Goal: Task Accomplishment & Management: Complete application form

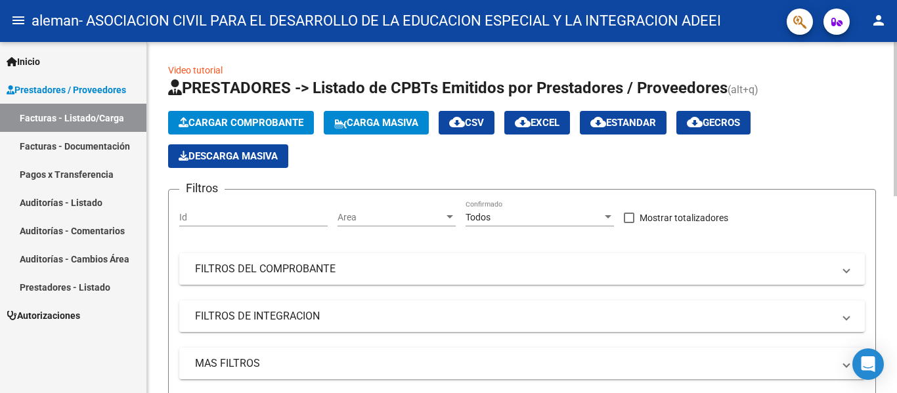
click at [269, 132] on button "Cargar Comprobante" at bounding box center [241, 123] width 146 height 24
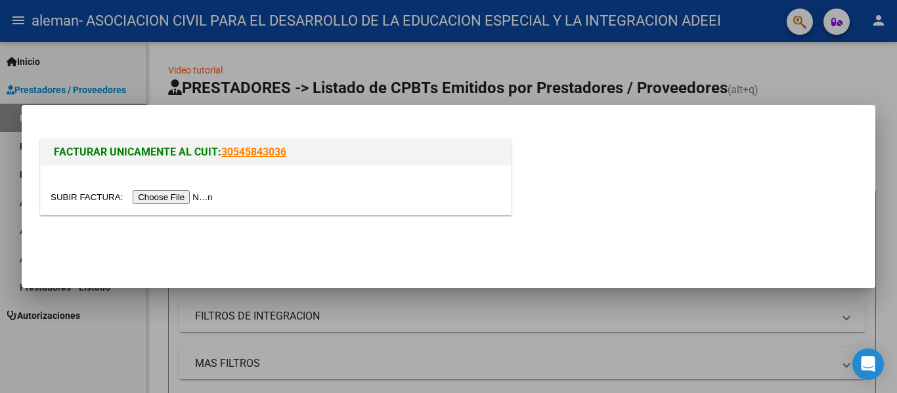
click at [208, 195] on input "file" at bounding box center [134, 197] width 166 height 14
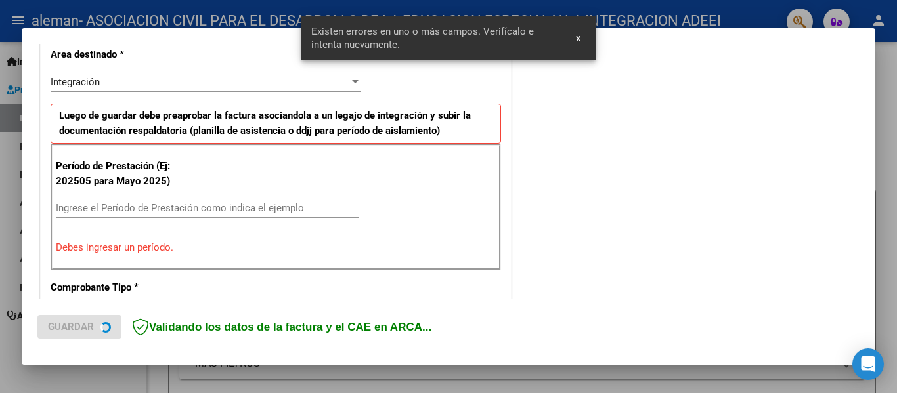
scroll to position [329, 0]
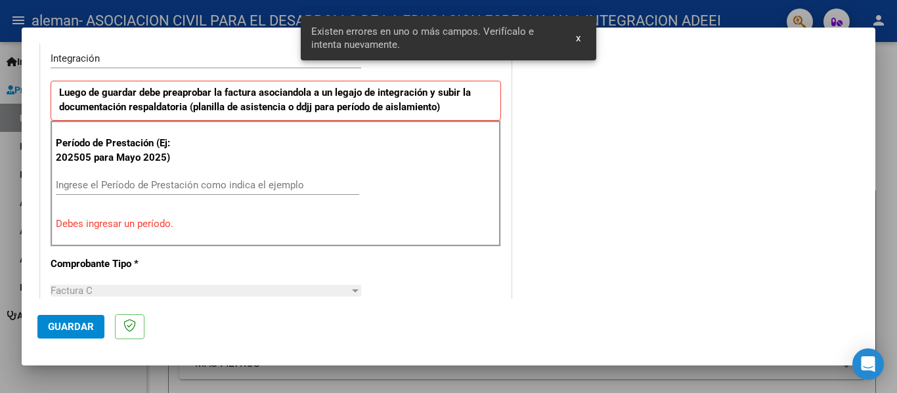
click at [304, 176] on div "Ingrese el Período de Prestación como indica el ejemplo" at bounding box center [207, 185] width 303 height 20
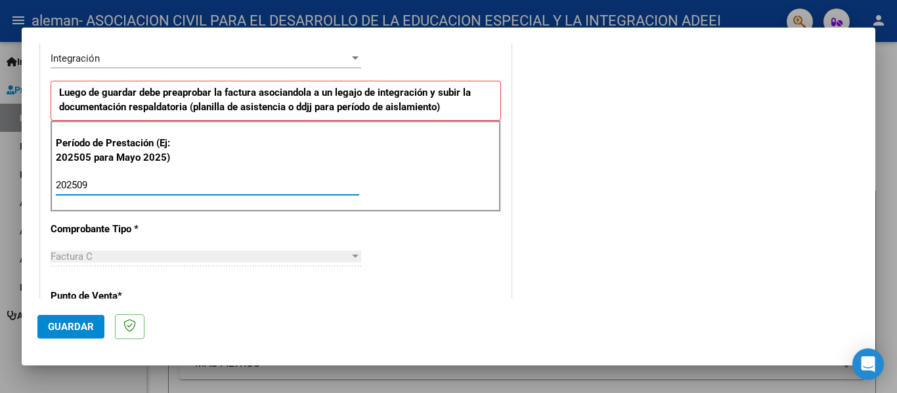
type input "202509"
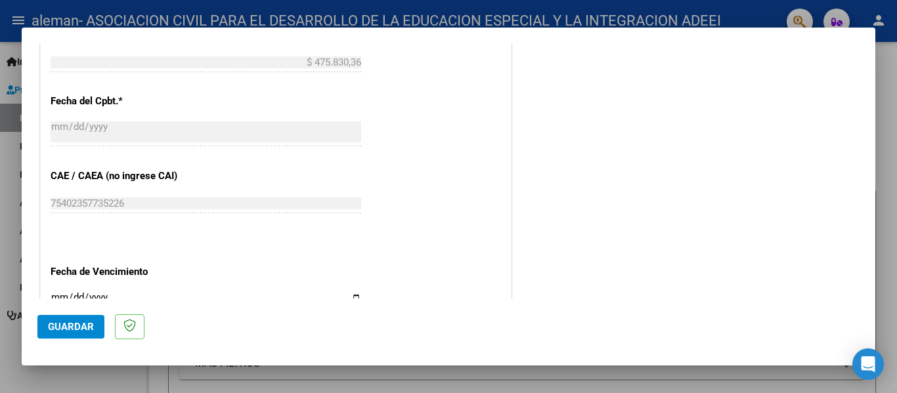
scroll to position [855, 0]
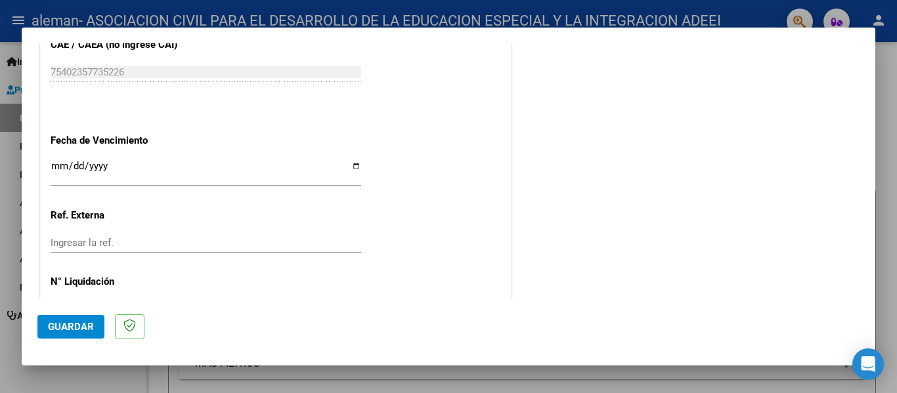
click at [53, 164] on input "Ingresar la fecha" at bounding box center [206, 171] width 311 height 21
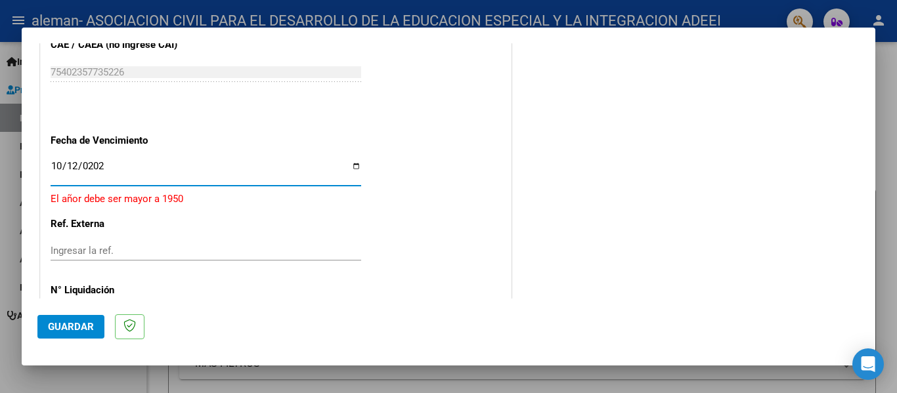
type input "[DATE]"
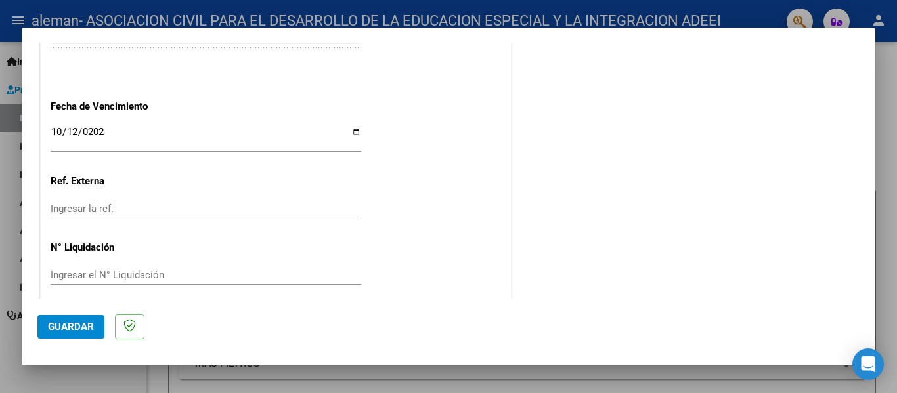
scroll to position [901, 0]
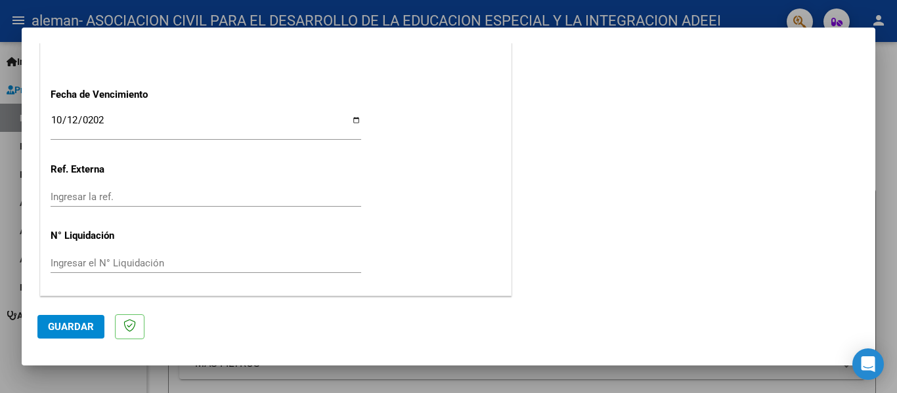
click at [85, 329] on span "Guardar" at bounding box center [71, 327] width 46 height 12
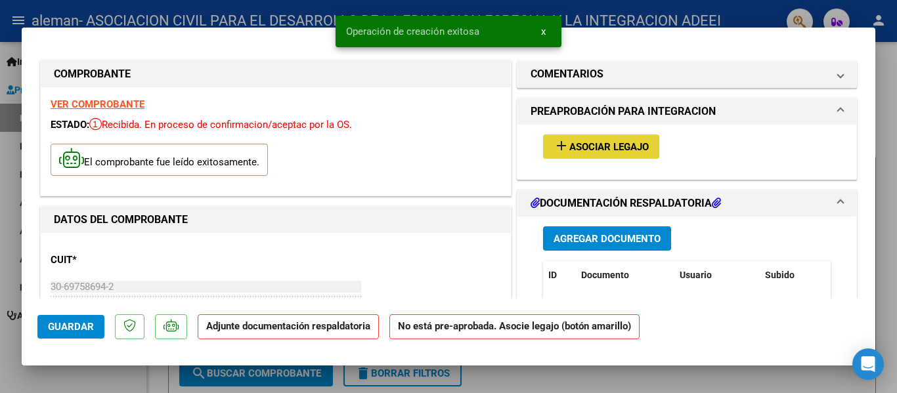
click at [583, 150] on span "Asociar Legajo" at bounding box center [608, 147] width 79 height 12
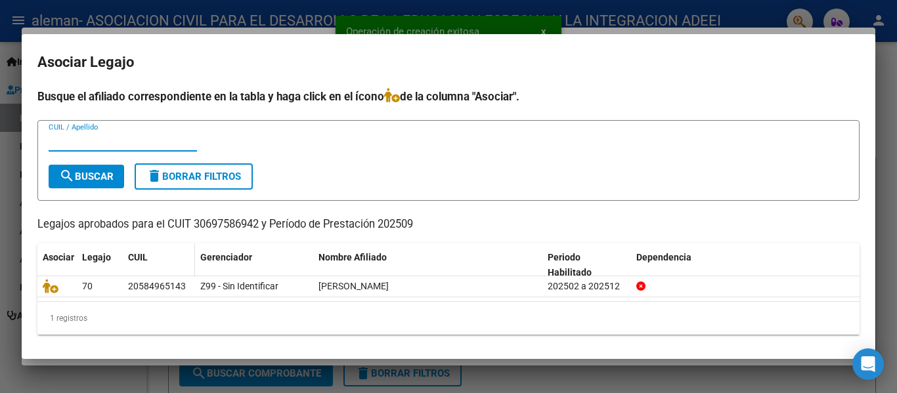
scroll to position [3, 0]
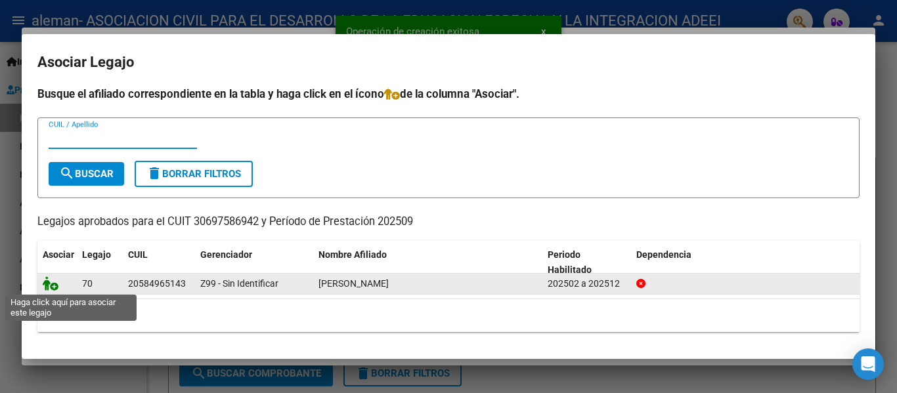
click at [52, 286] on icon at bounding box center [51, 284] width 16 height 14
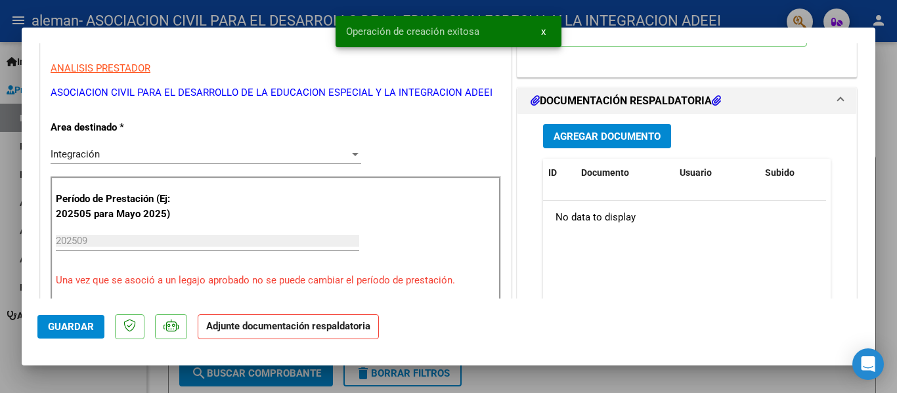
scroll to position [263, 0]
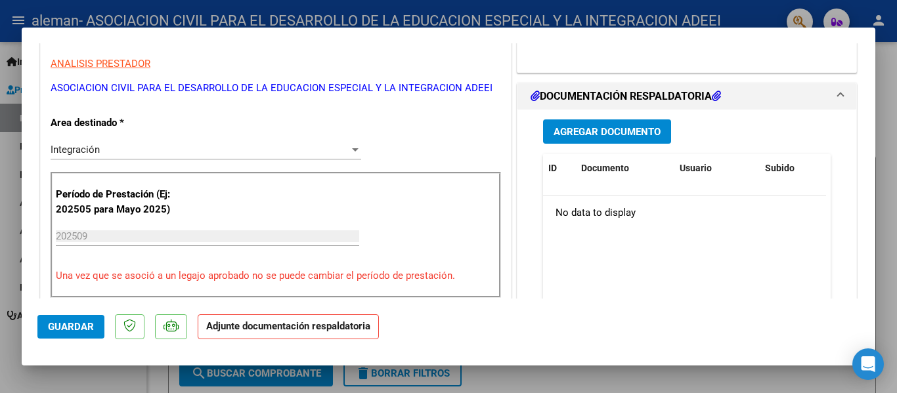
click at [608, 134] on span "Agregar Documento" at bounding box center [607, 132] width 107 height 12
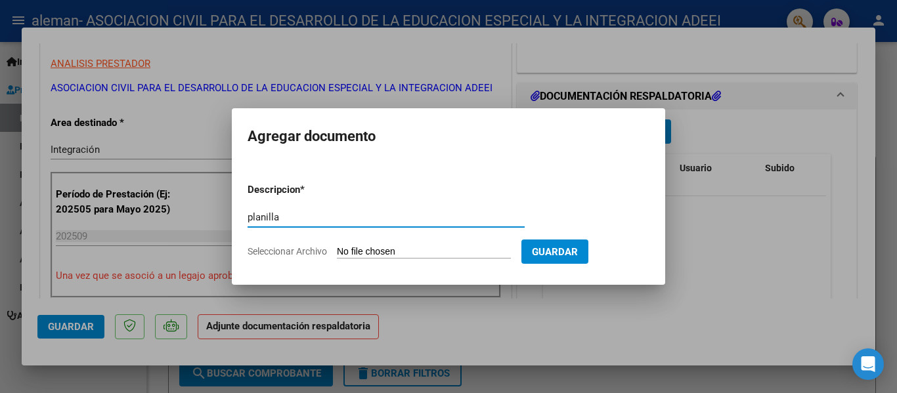
type input "planilla"
click at [379, 246] on input "Seleccionar Archivo" at bounding box center [424, 252] width 174 height 12
type input "C:\fakepath\PLANILLA SEPTIEMBRE-[PERSON_NAME].pdf.pdf"
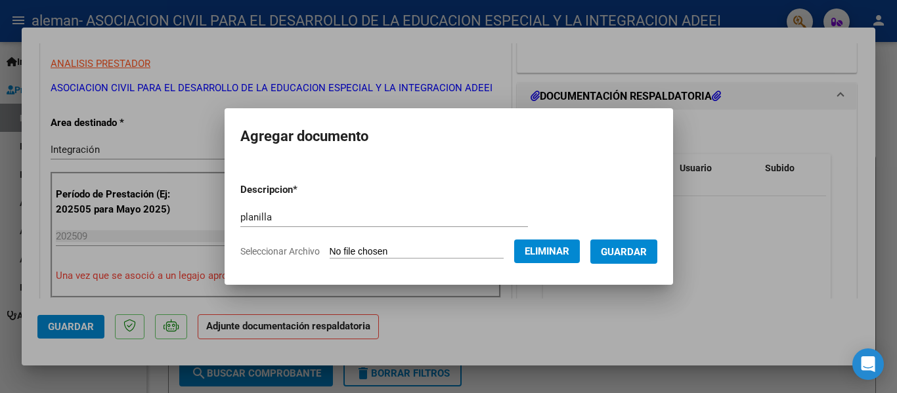
click at [631, 254] on span "Guardar" at bounding box center [624, 252] width 46 height 12
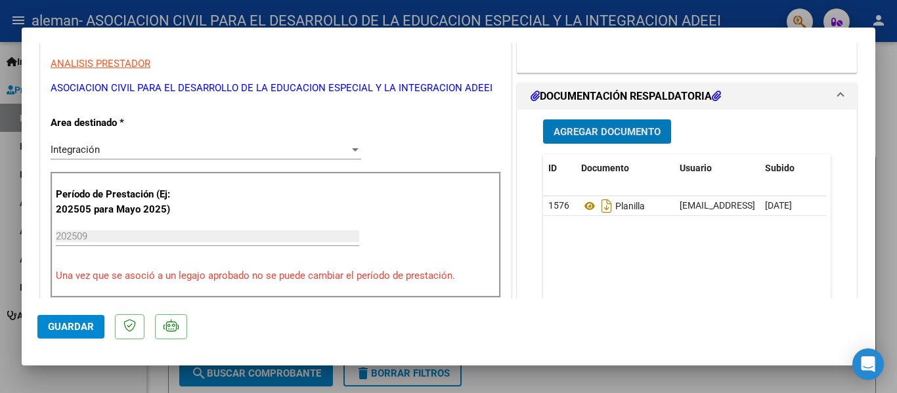
click at [83, 323] on span "Guardar" at bounding box center [71, 327] width 46 height 12
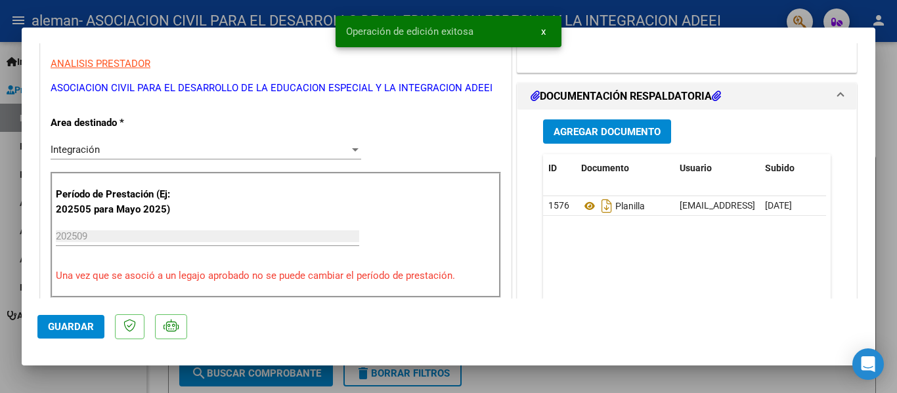
click at [681, 382] on div at bounding box center [448, 196] width 897 height 393
type input "$ 0,00"
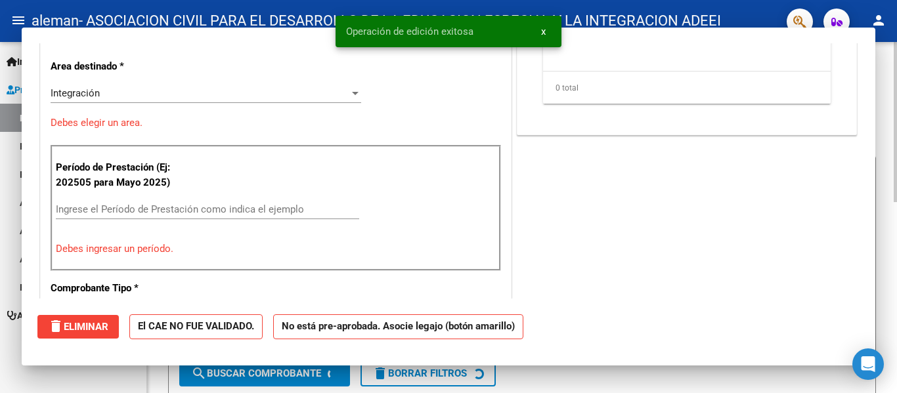
scroll to position [223, 0]
